Goal: Transaction & Acquisition: Purchase product/service

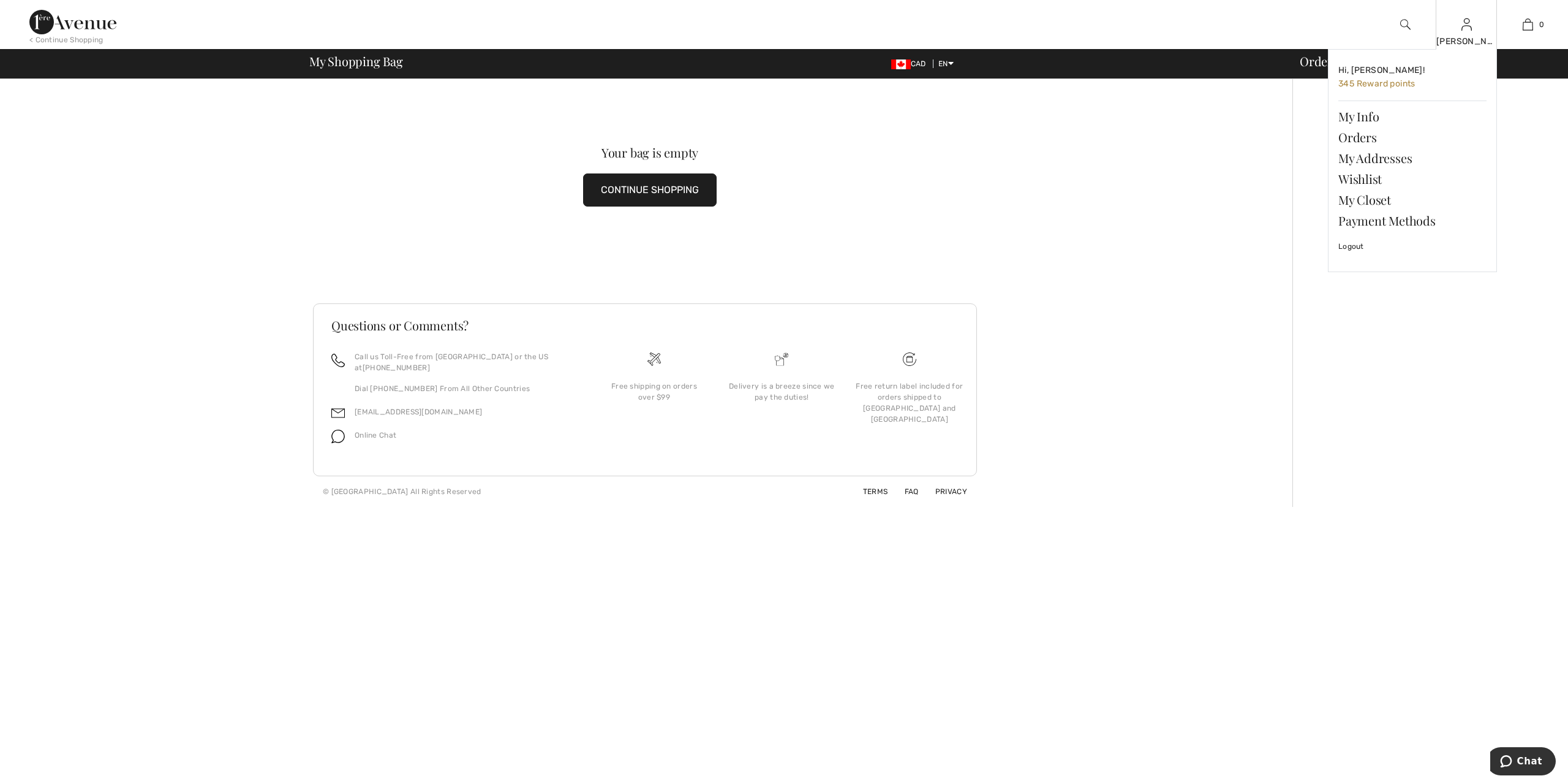
click at [1469, 32] on img at bounding box center [1467, 24] width 11 height 15
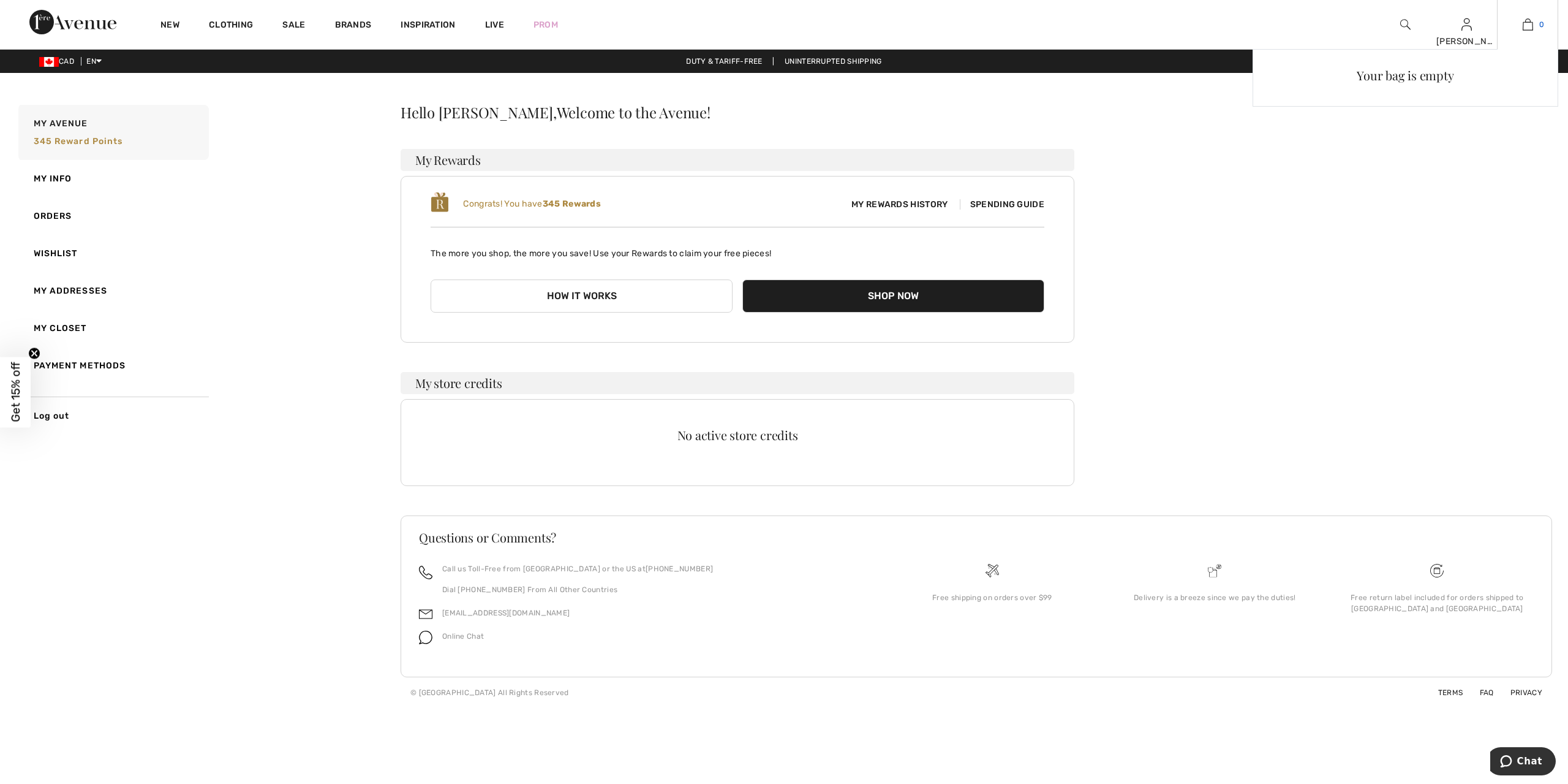
click at [1532, 25] on link "0" at bounding box center [1526, 24] width 60 height 15
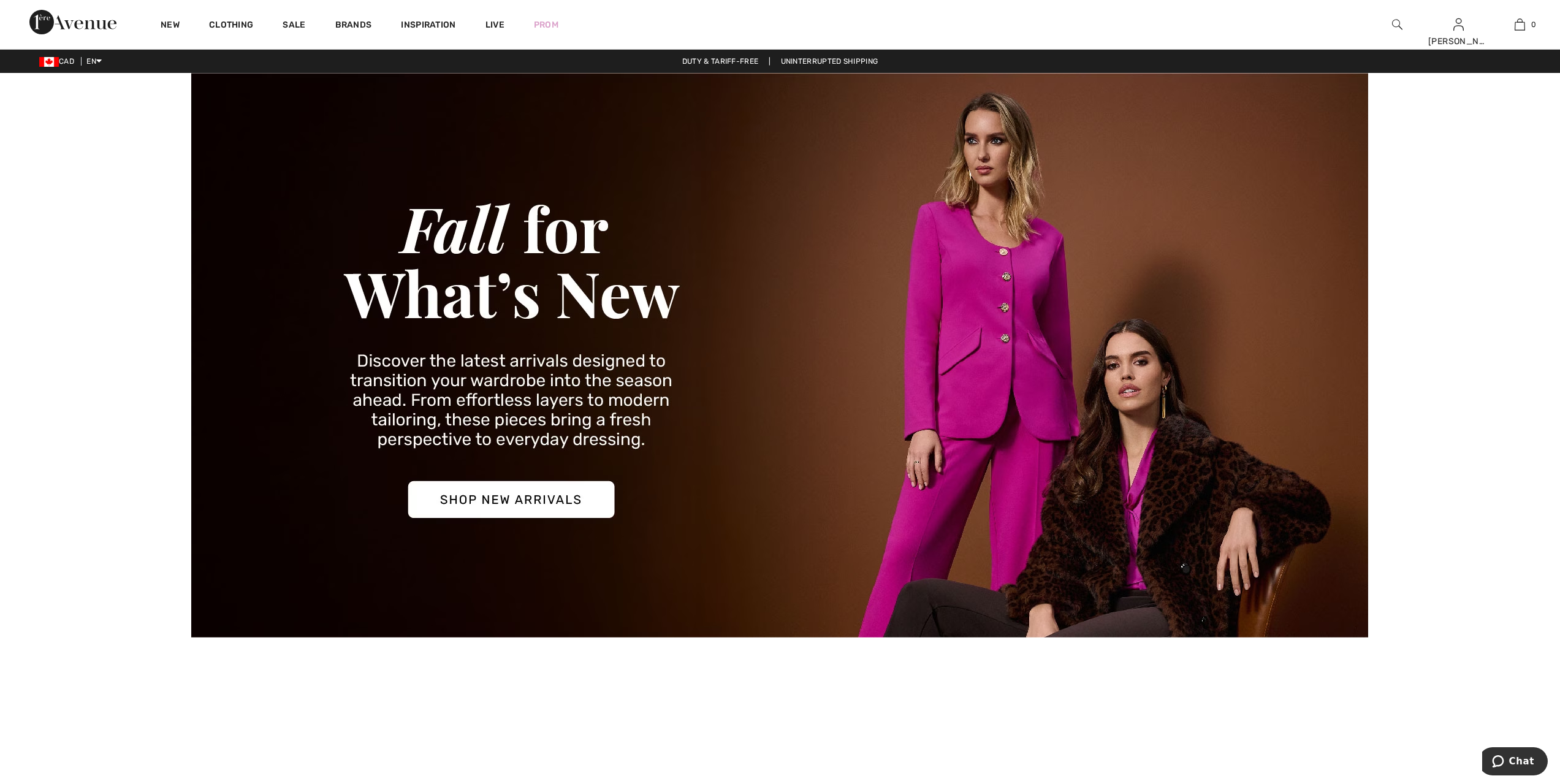
click at [581, 485] on img at bounding box center [780, 355] width 1178 height 564
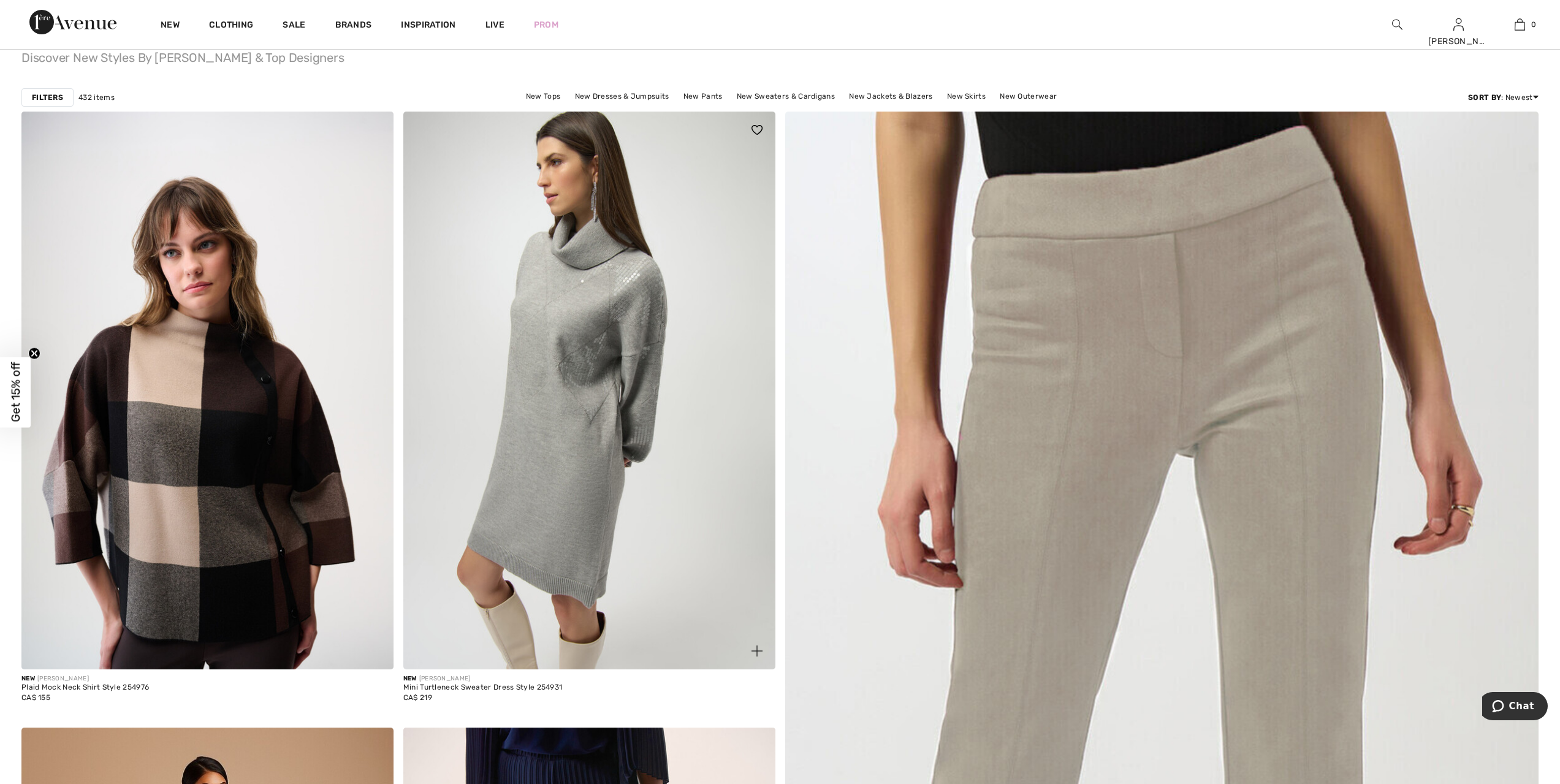
scroll to position [30, 0]
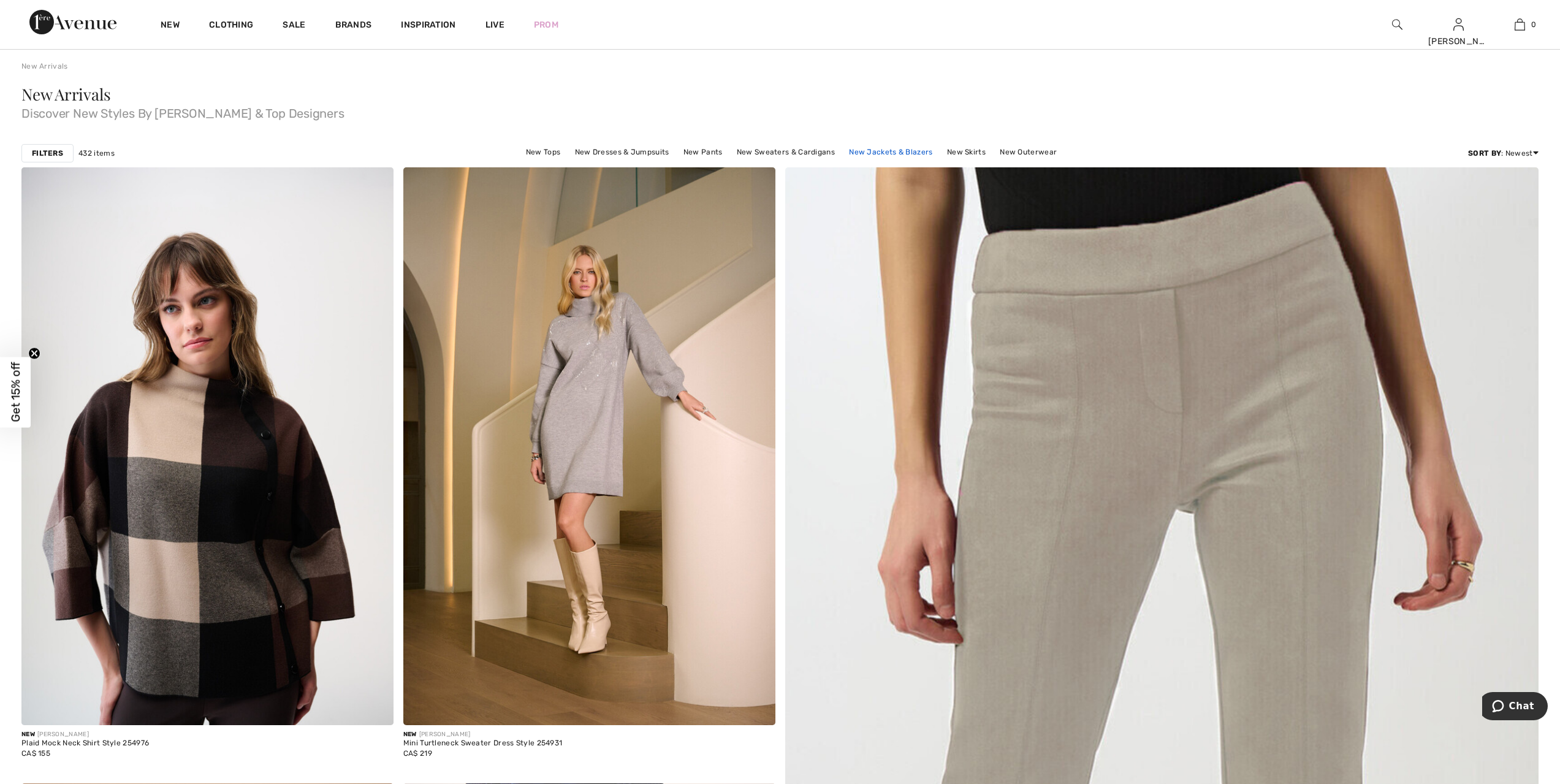
click at [896, 152] on link "New Jackets & Blazers" at bounding box center [890, 152] width 95 height 16
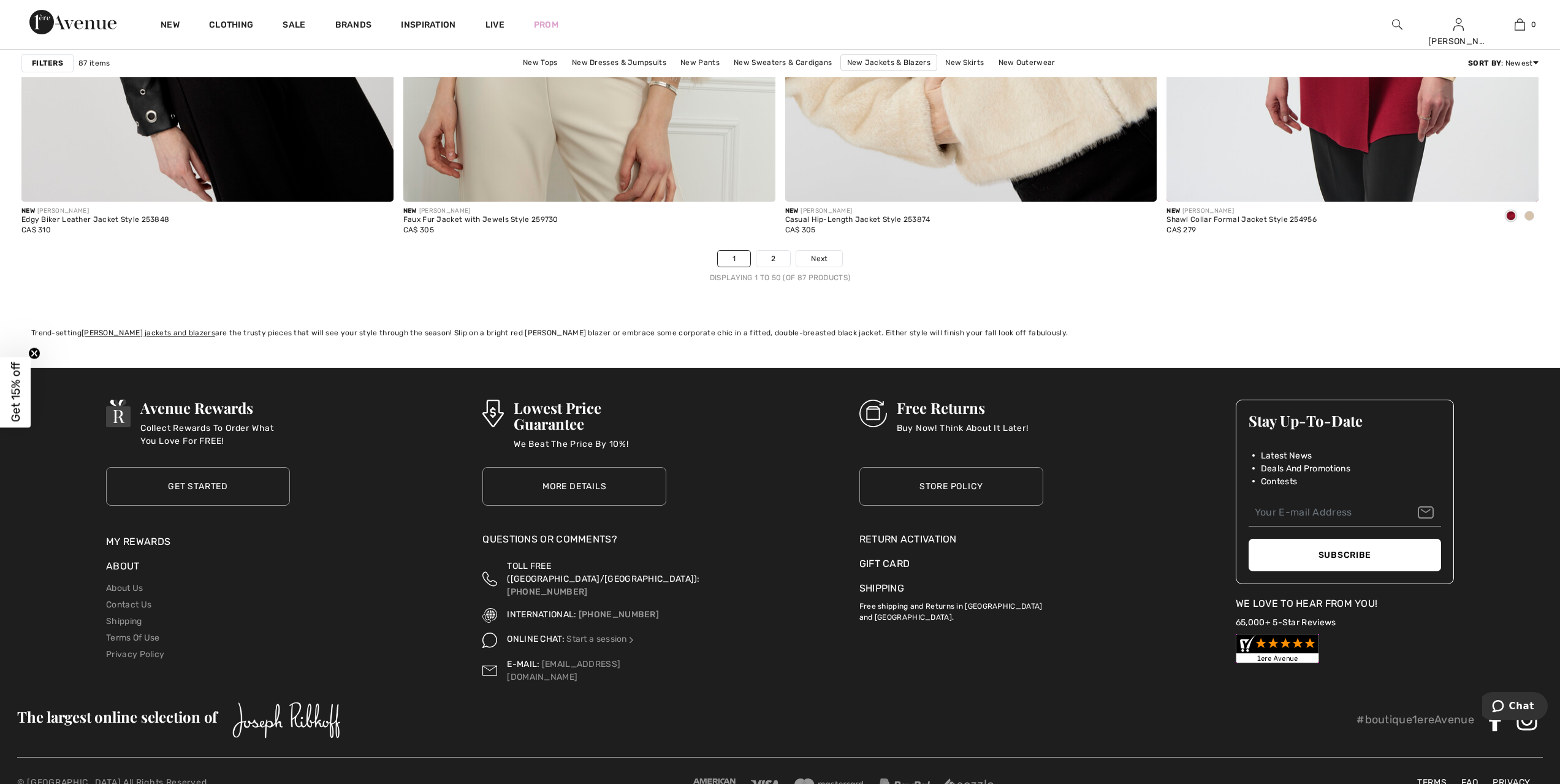
scroll to position [9276, 0]
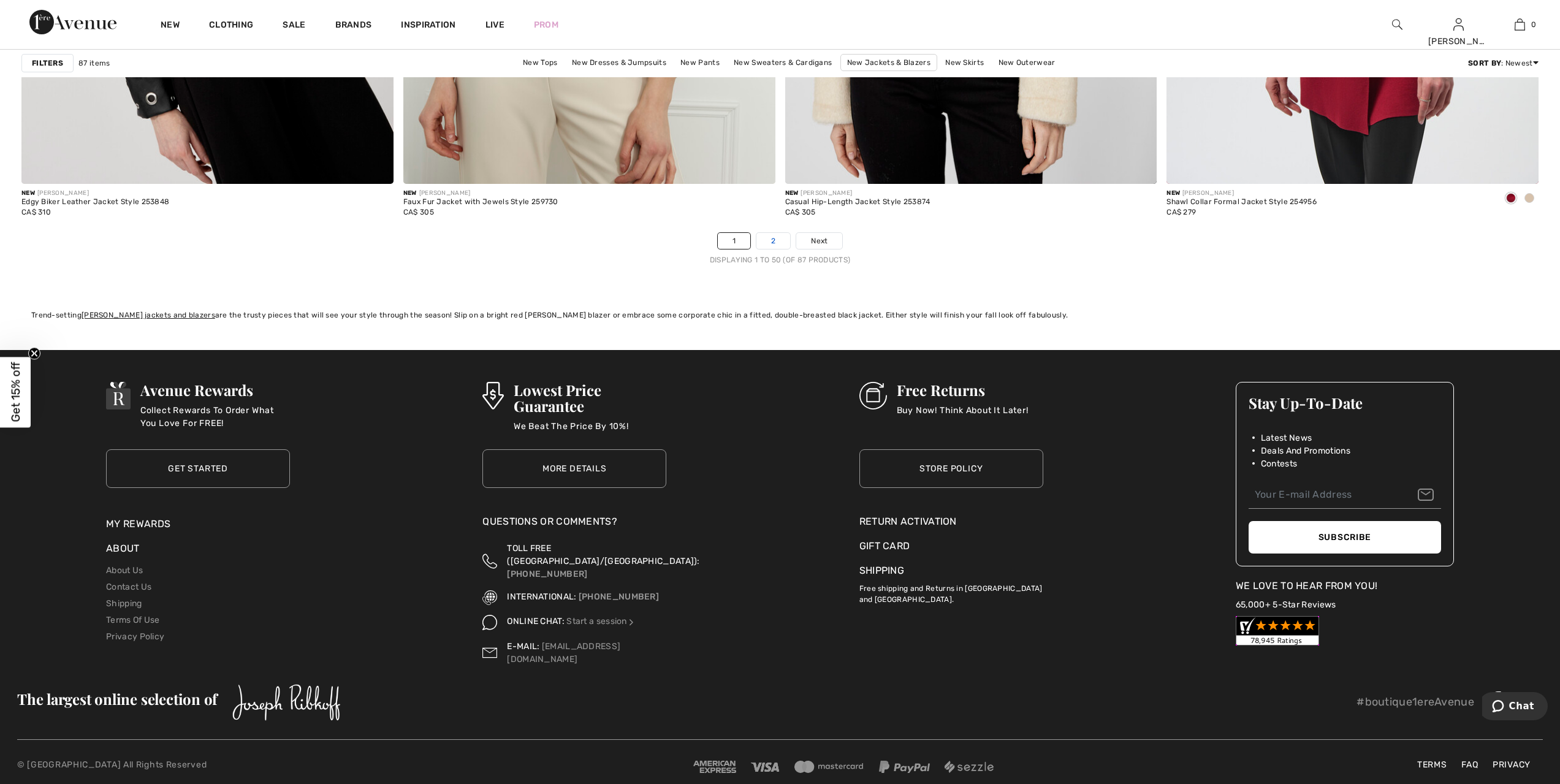
click at [780, 247] on link "2" at bounding box center [774, 241] width 34 height 16
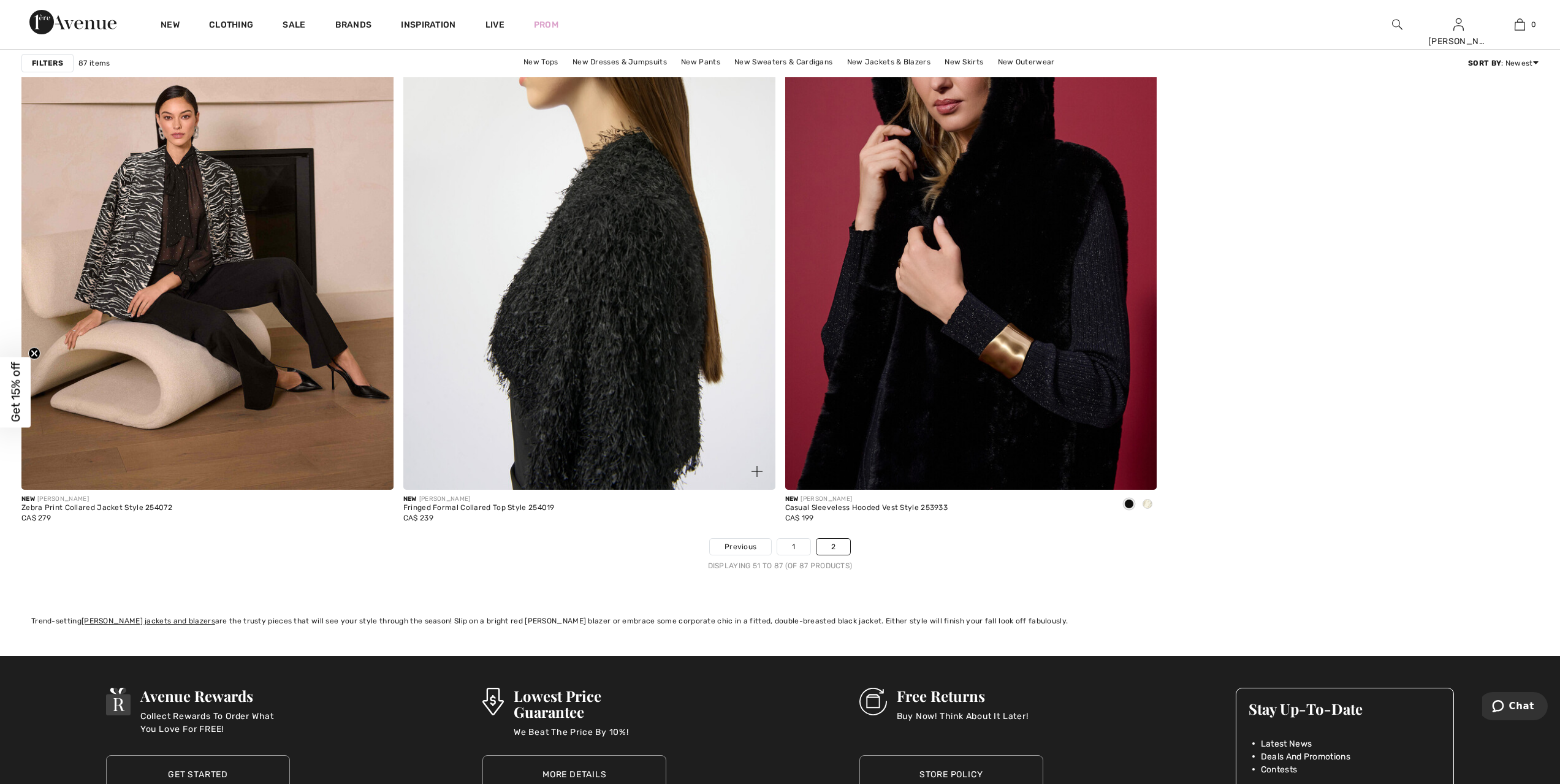
scroll to position [6910, 0]
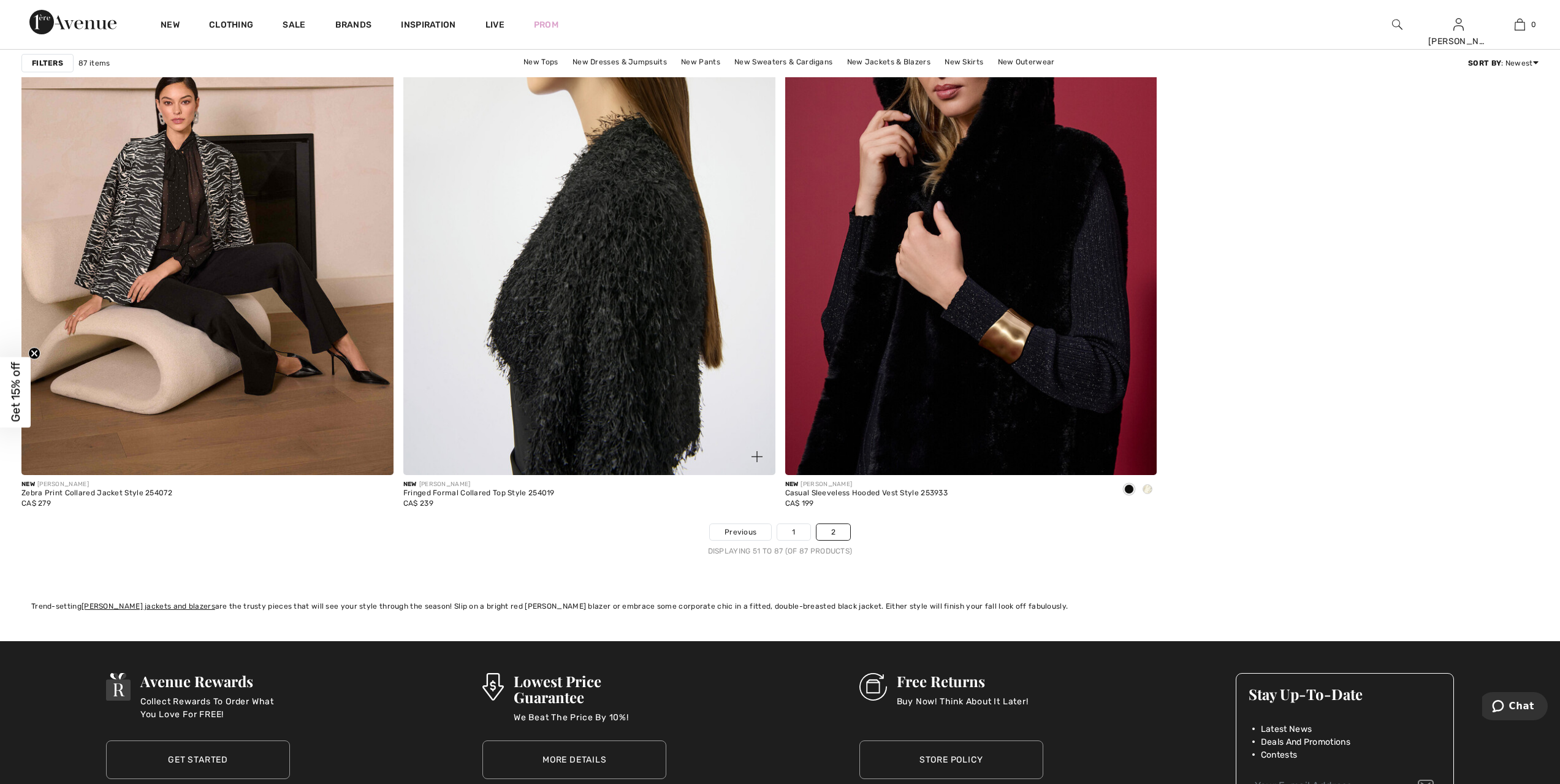
drag, startPoint x: 783, startPoint y: 295, endPoint x: 752, endPoint y: 314, distance: 36.4
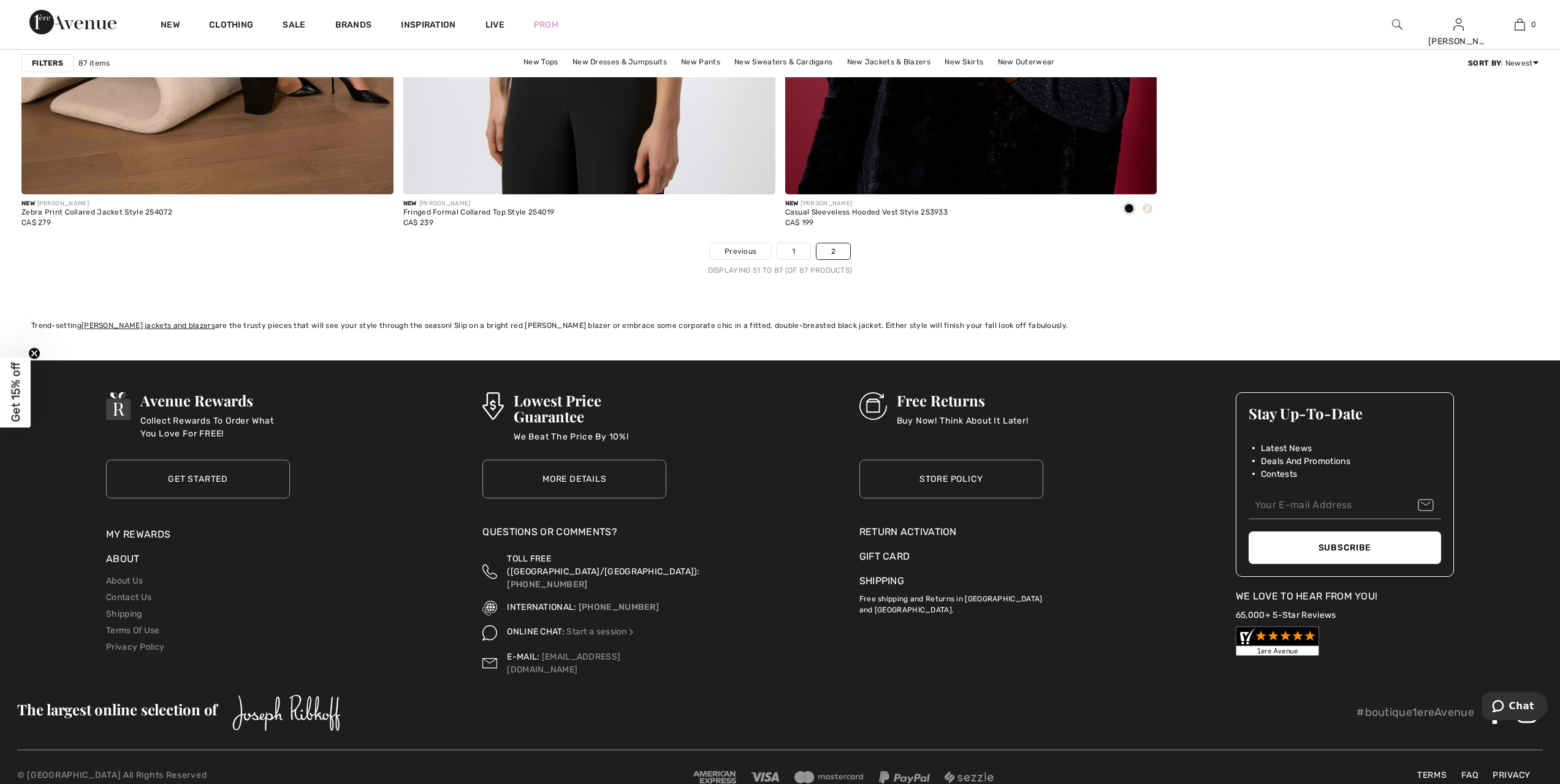
scroll to position [7201, 0]
